Goal: Navigation & Orientation: Understand site structure

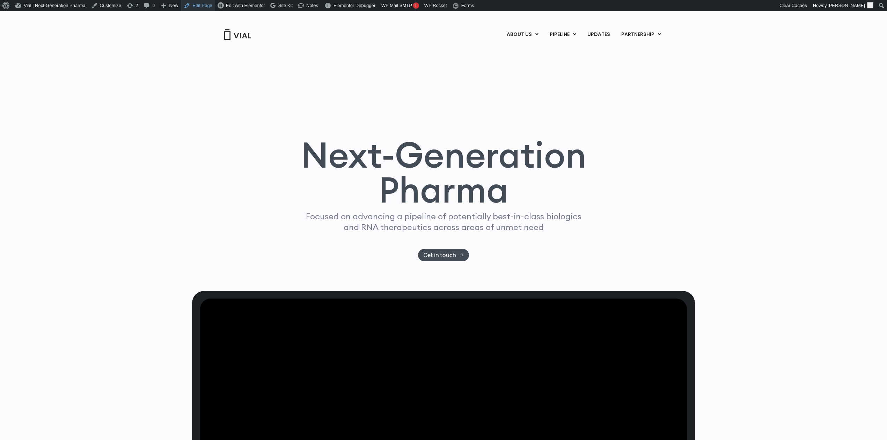
click at [184, 3] on link "Edit Page" at bounding box center [198, 5] width 34 height 11
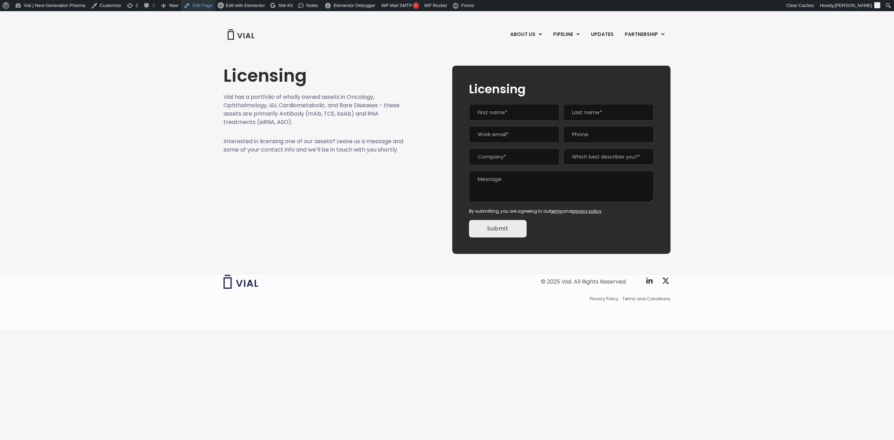
click at [205, 6] on link "Edit Page" at bounding box center [198, 5] width 34 height 11
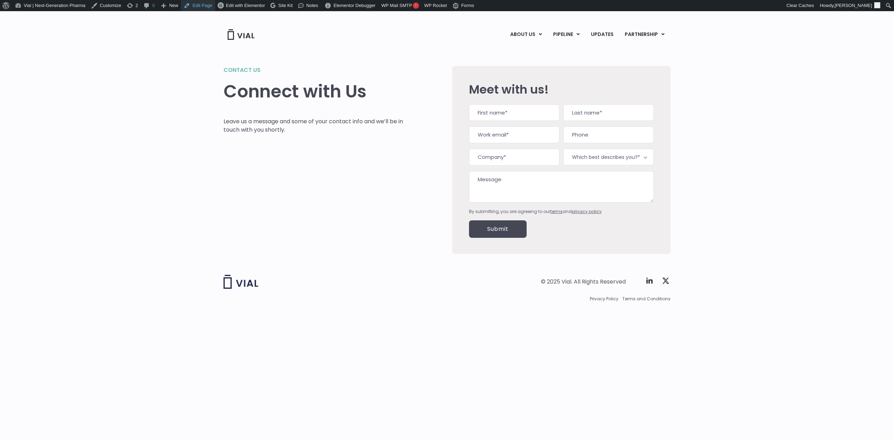
click at [203, 5] on link "Edit Page" at bounding box center [198, 5] width 34 height 11
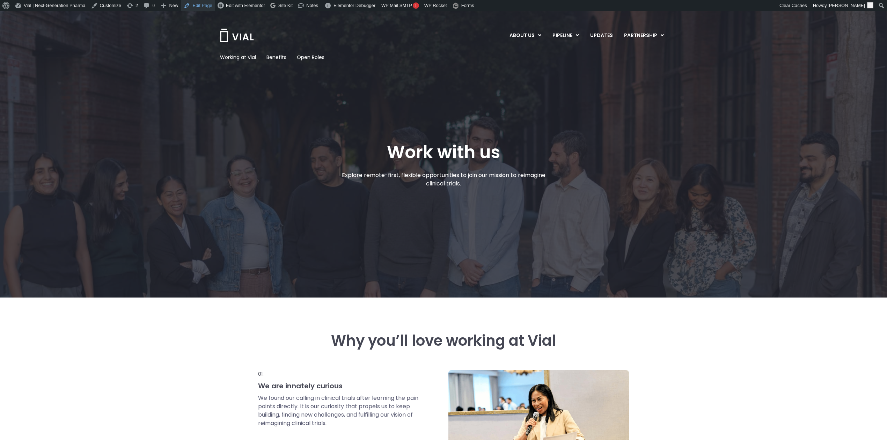
click at [188, 6] on link "Edit Page" at bounding box center [198, 5] width 34 height 11
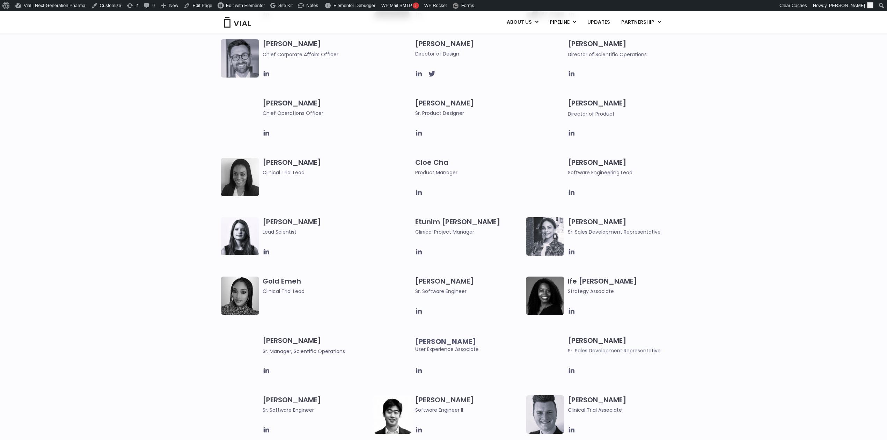
scroll to position [620, 0]
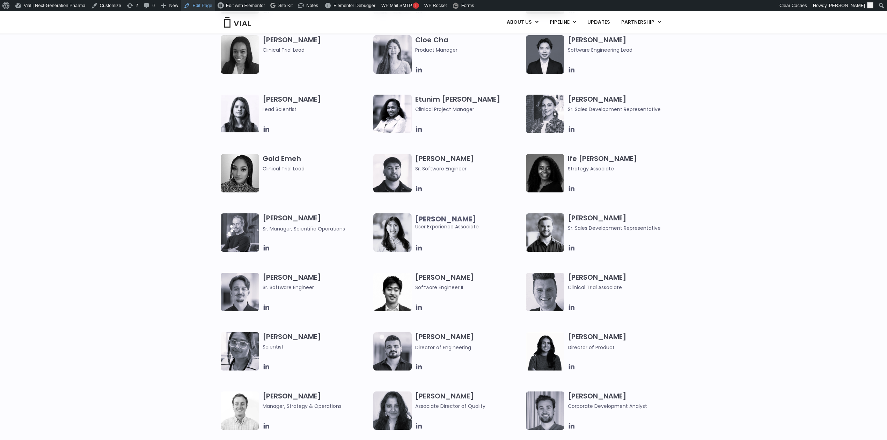
click at [186, 3] on link "Edit Page" at bounding box center [198, 5] width 34 height 11
